Goal: Task Accomplishment & Management: Use online tool/utility

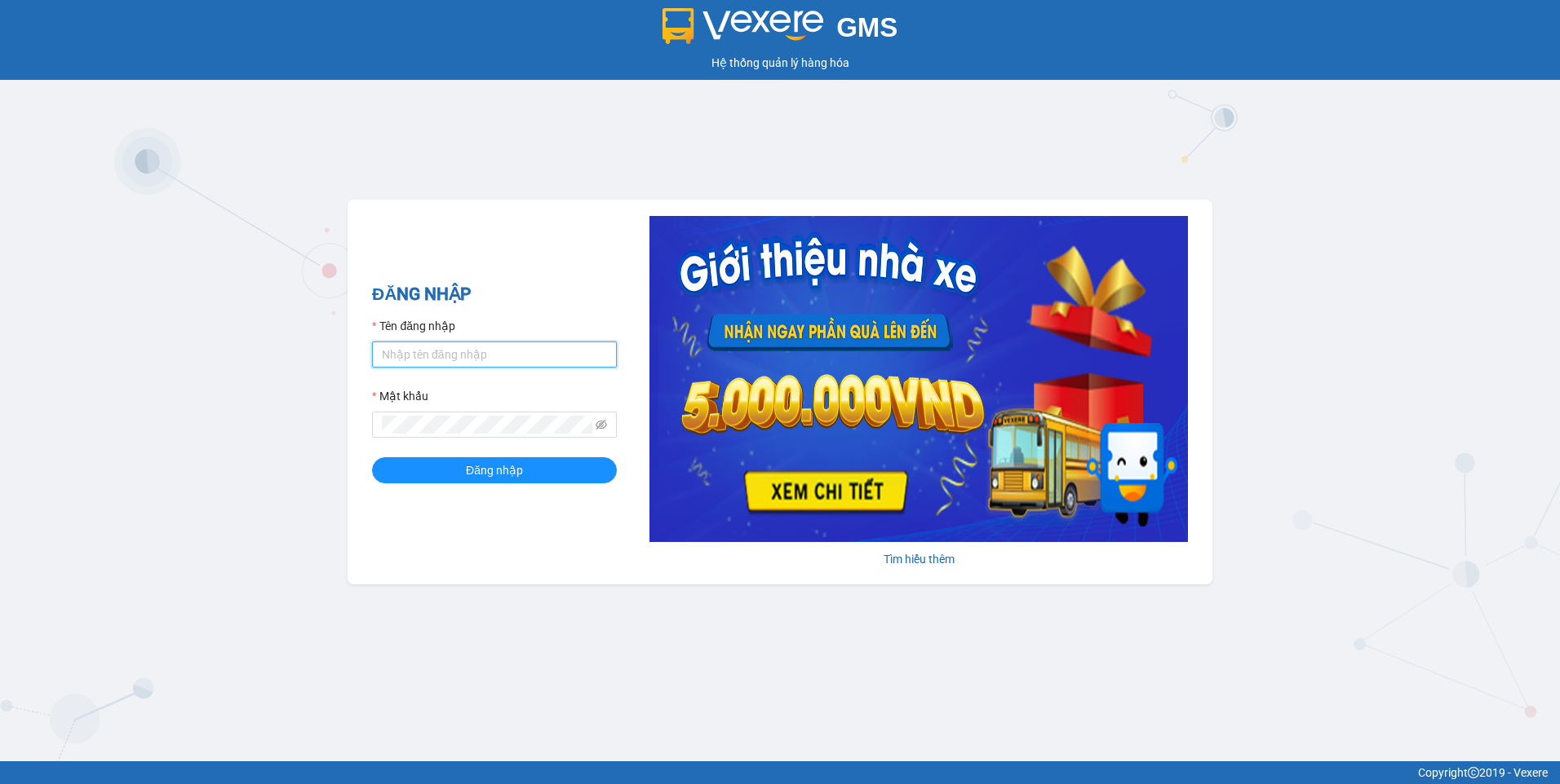
click at [514, 361] on input "Tên đăng nhập" at bounding box center [493, 355] width 245 height 27
drag, startPoint x: 422, startPoint y: 354, endPoint x: 338, endPoint y: 289, distance: 106.2
click at [327, 308] on div "GMS Hệ thống [PERSON_NAME] hàng [PERSON_NAME] NHẬP Tên đăng nhập thuytien.[PERS…" at bounding box center [780, 380] width 1560 height 761
type input "lehoangvi.namhailimo"
click at [372, 458] on button "Đăng nhập" at bounding box center [493, 471] width 245 height 27
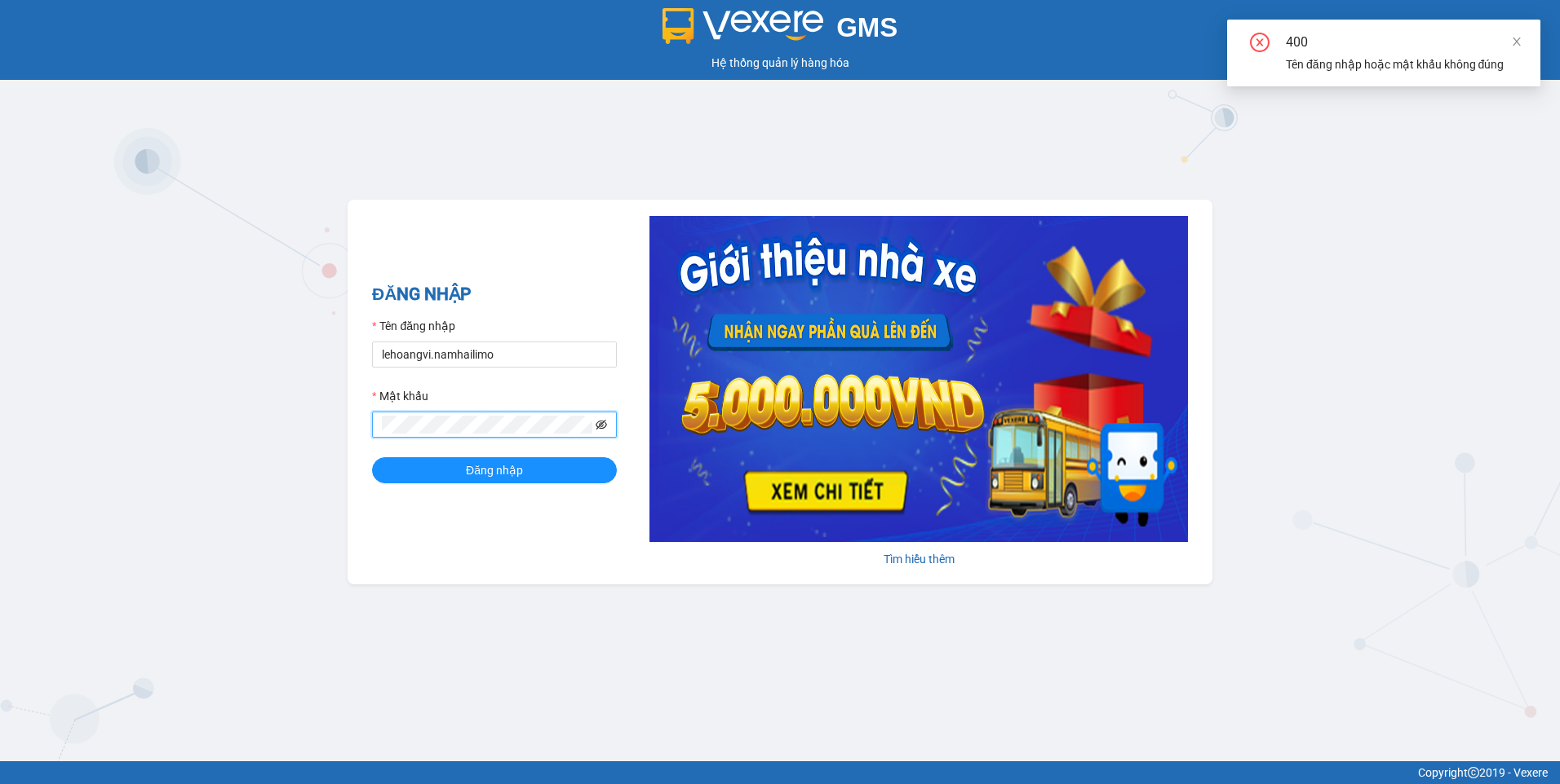
click at [599, 424] on icon "eye-invisible" at bounding box center [602, 425] width 12 height 12
click at [372, 458] on button "Đăng nhập" at bounding box center [493, 471] width 245 height 27
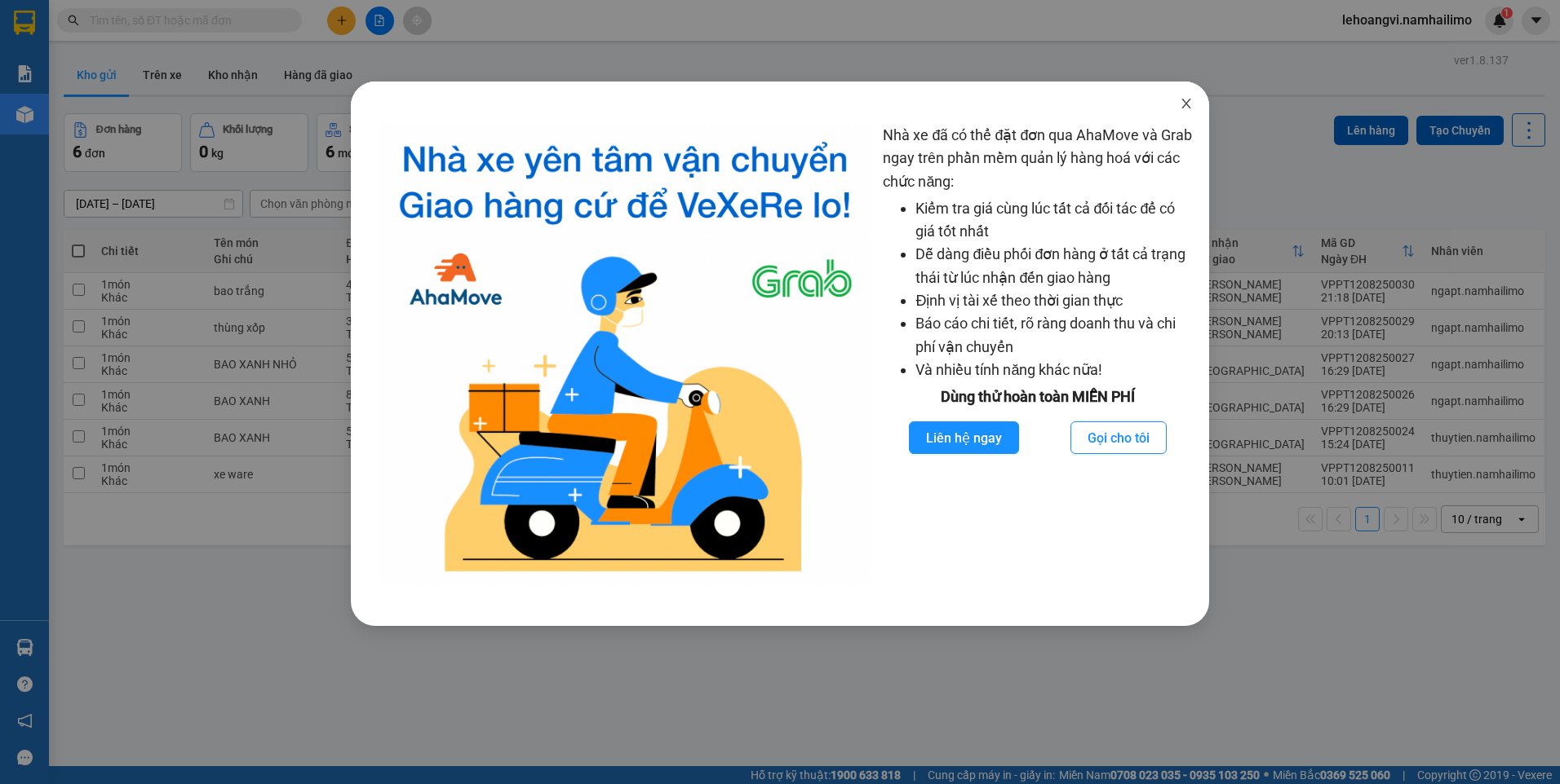
drag, startPoint x: 1185, startPoint y: 91, endPoint x: 1077, endPoint y: 70, distance: 110.0
click at [1185, 92] on span "Close" at bounding box center [1185, 104] width 45 height 45
